Goal: Check status: Check status

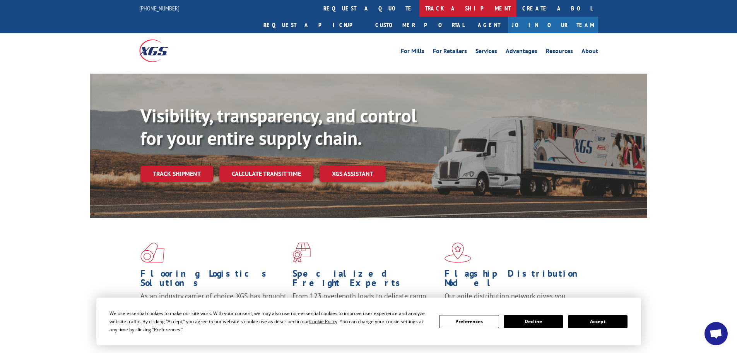
click at [420, 6] on link "track a shipment" at bounding box center [468, 8] width 97 height 17
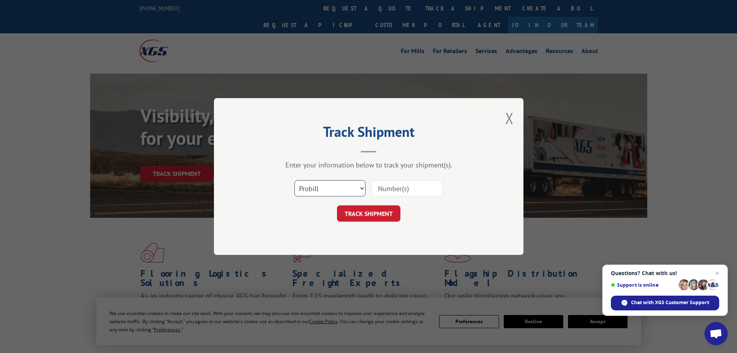
click at [357, 184] on select "Select category... Probill BOL PO" at bounding box center [330, 188] width 71 height 16
click at [295, 180] on select "Select category... Probill BOL PO" at bounding box center [330, 188] width 71 height 16
click at [401, 188] on input at bounding box center [407, 188] width 71 height 16
paste input "248-830-1087"
type input "248-830-1087"
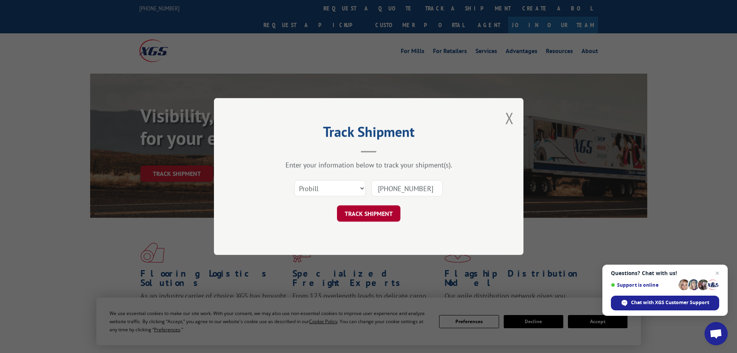
click at [380, 212] on button "TRACK SHIPMENT" at bounding box center [368, 213] width 63 height 16
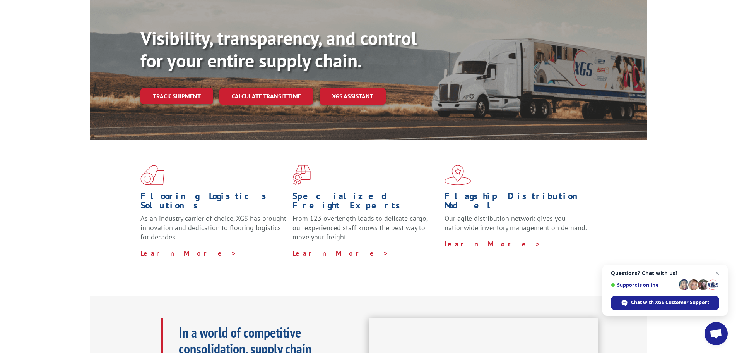
scroll to position [39, 0]
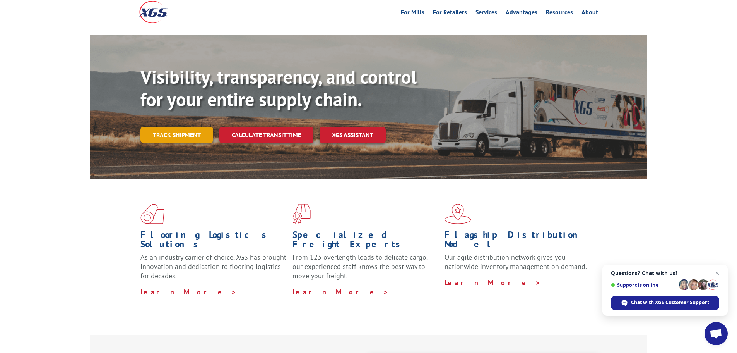
click at [193, 127] on link "Track shipment" at bounding box center [177, 135] width 73 height 16
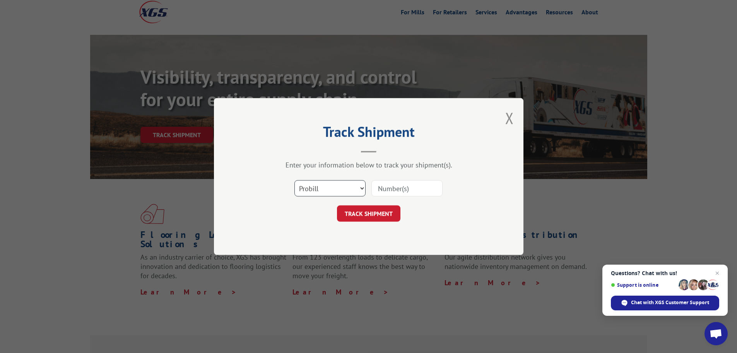
click at [339, 193] on select "Select category... Probill BOL PO" at bounding box center [330, 188] width 71 height 16
select select "po"
click at [295, 180] on select "Select category... Probill BOL PO" at bounding box center [330, 188] width 71 height 16
click at [397, 196] on input at bounding box center [407, 188] width 71 height 16
paste input "05810371"
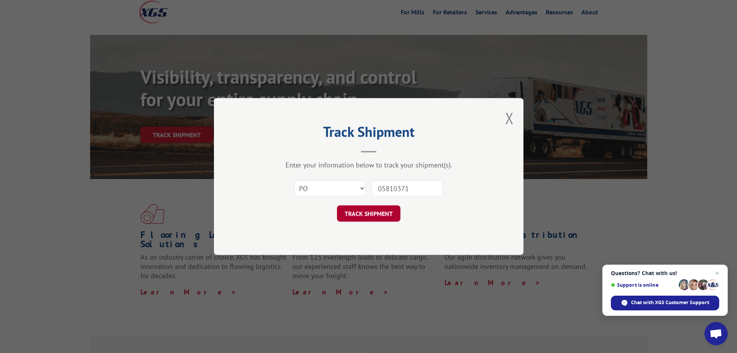
type input "05810371"
click at [369, 215] on button "TRACK SHIPMENT" at bounding box center [368, 213] width 63 height 16
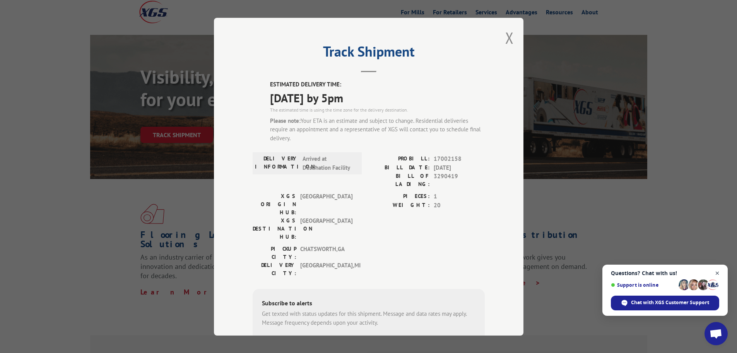
click at [717, 273] on span "Open chat" at bounding box center [718, 273] width 10 height 10
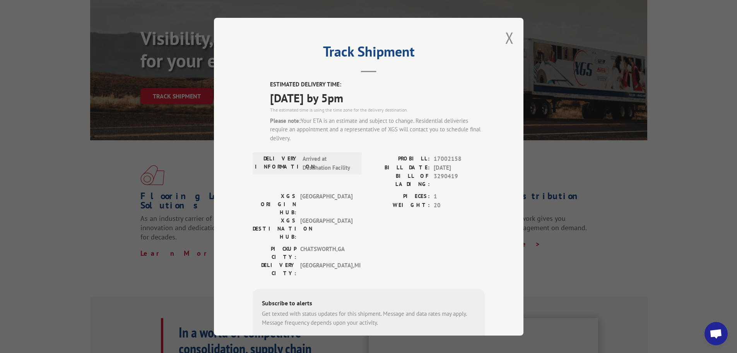
scroll to position [0, 0]
